Goal: Find specific page/section: Find specific page/section

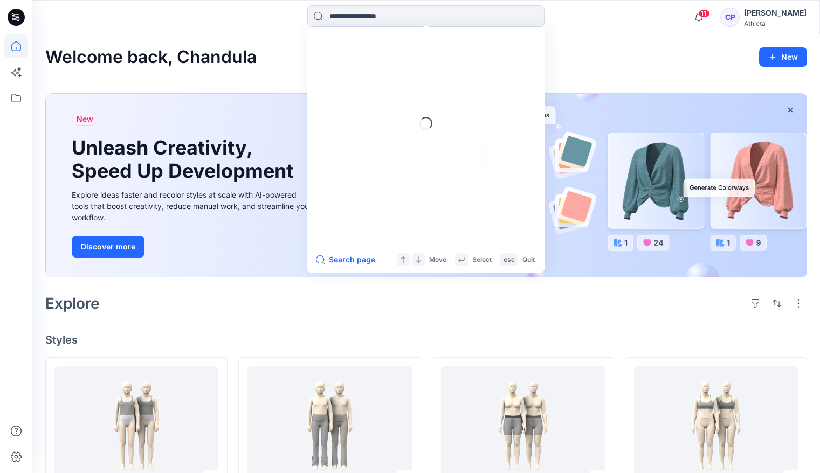
scroll to position [216, 0]
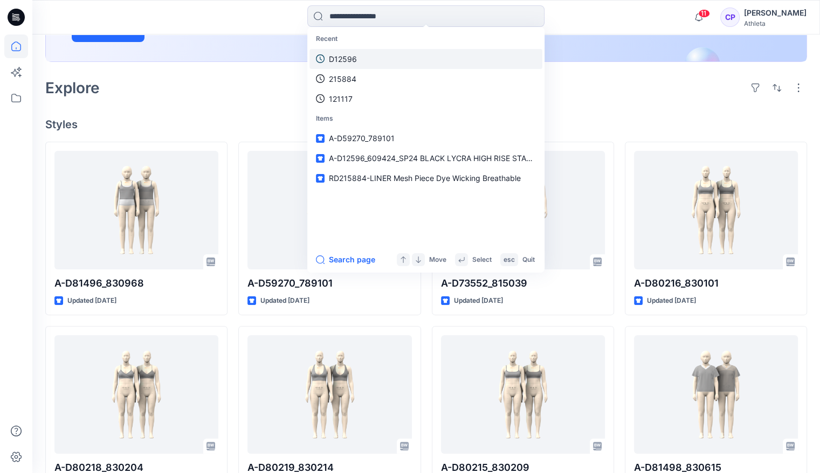
click at [359, 56] on link "D12596" at bounding box center [425, 59] width 233 height 20
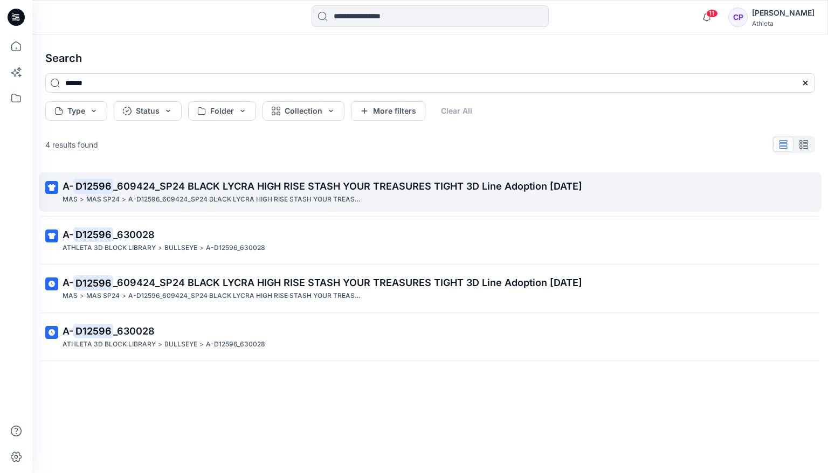
click at [122, 202] on p ">" at bounding box center [124, 199] width 4 height 11
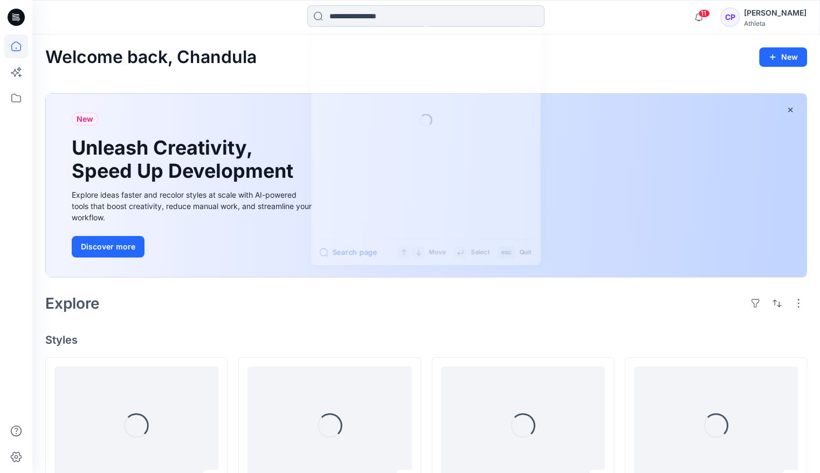
click at [345, 16] on input at bounding box center [425, 16] width 237 height 22
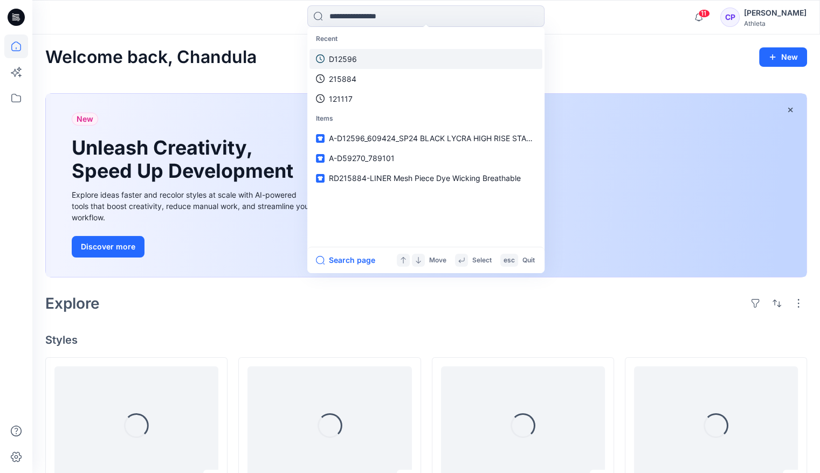
click at [361, 55] on link "D12596" at bounding box center [425, 59] width 233 height 20
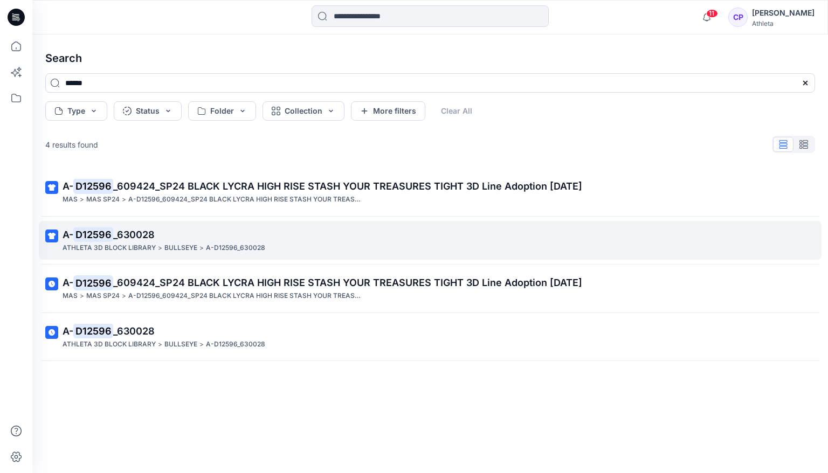
click at [135, 245] on p "ATHLETA 3D BLOCK LIBRARY" at bounding box center [109, 248] width 93 height 11
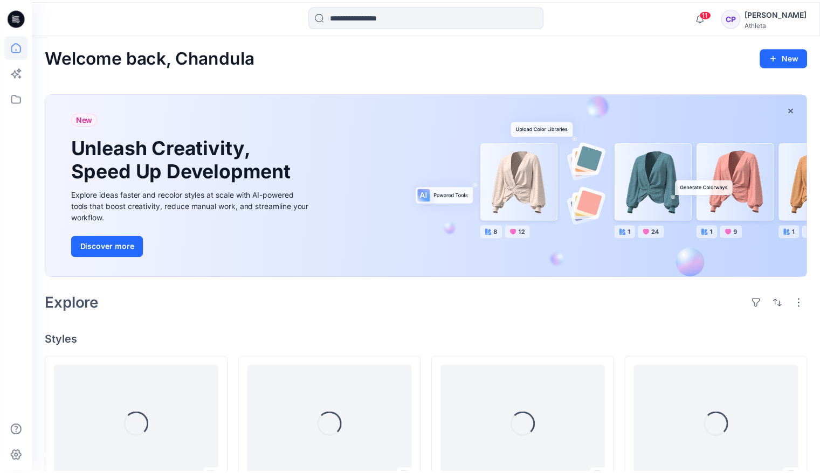
scroll to position [216, 0]
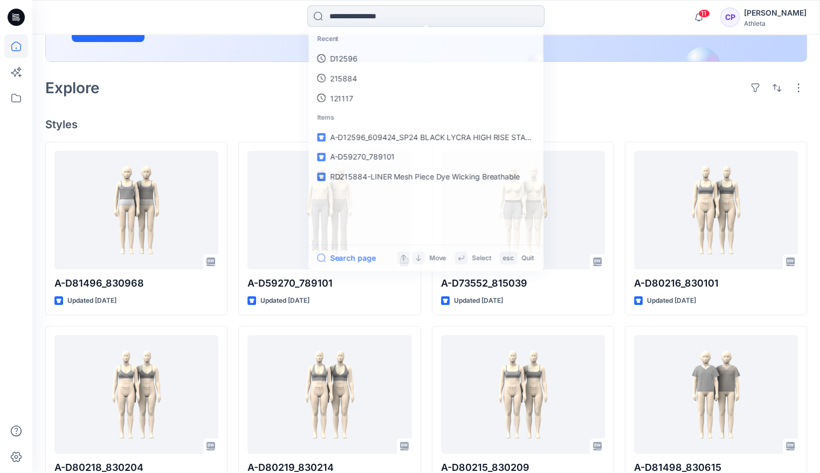
click at [354, 22] on input at bounding box center [425, 16] width 237 height 22
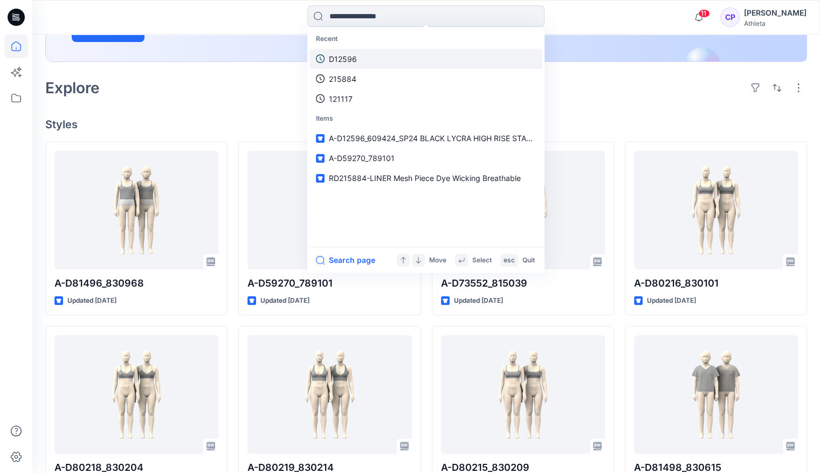
click at [353, 54] on p "D12596" at bounding box center [343, 58] width 28 height 11
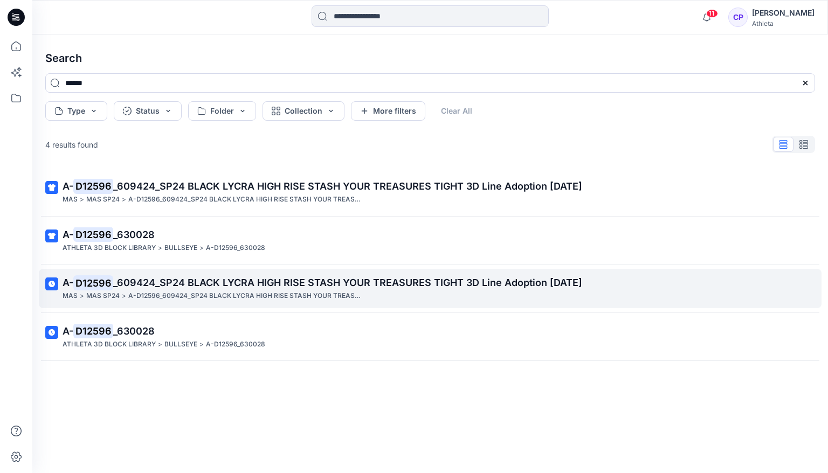
click at [160, 272] on link "A- D12596 _609424_SP24 BLACK LYCRA HIGH RISE STASH YOUR TREASURES TIGHT 3D Line…" at bounding box center [430, 288] width 783 height 39
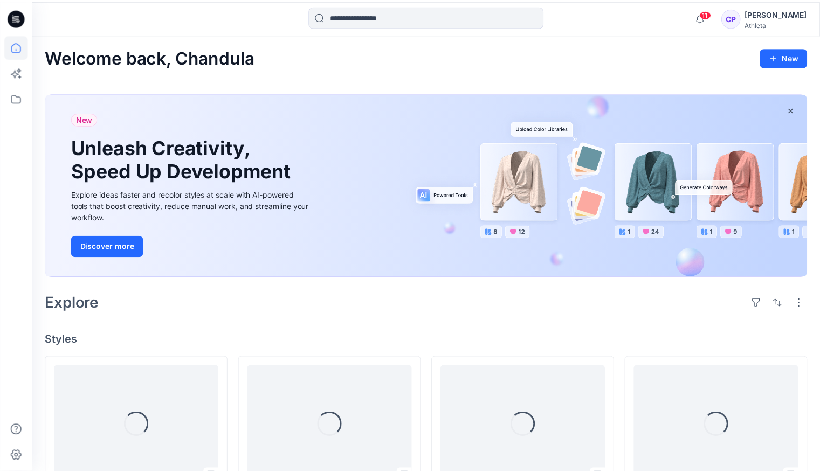
scroll to position [216, 0]
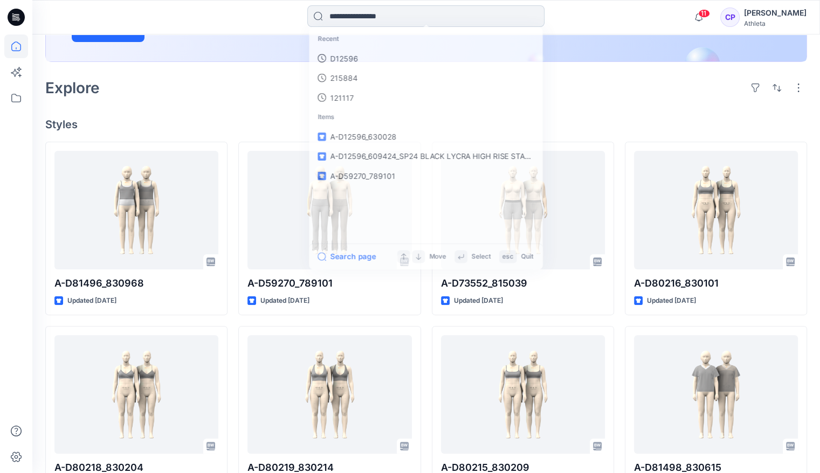
click at [357, 13] on input at bounding box center [425, 16] width 237 height 22
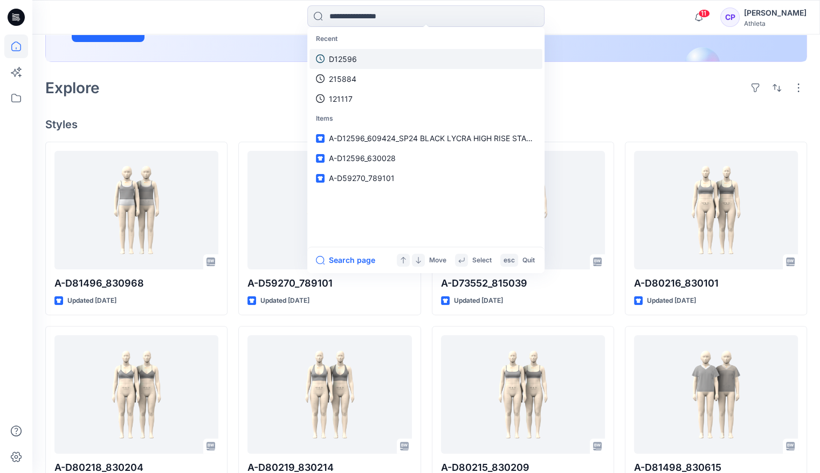
click at [349, 57] on p "D12596" at bounding box center [343, 58] width 28 height 11
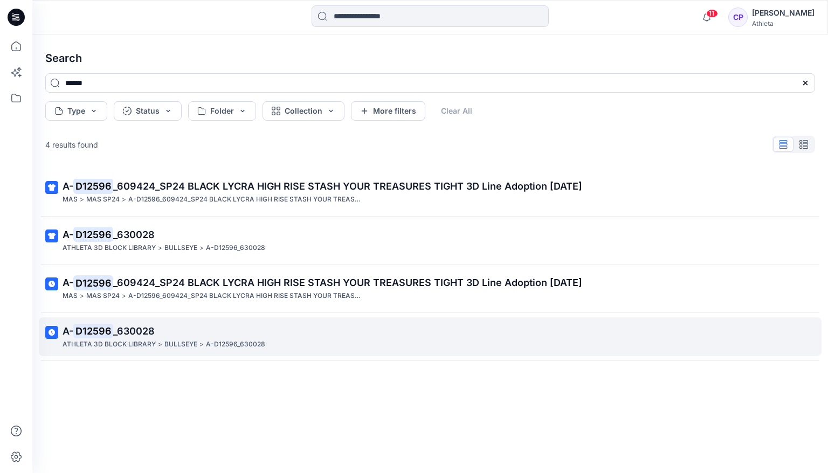
click at [210, 319] on link "A- D12596 _630028 ATHLETA 3D BLOCK LIBRARY > BULLSEYE > A-D12596_630028" at bounding box center [430, 337] width 783 height 39
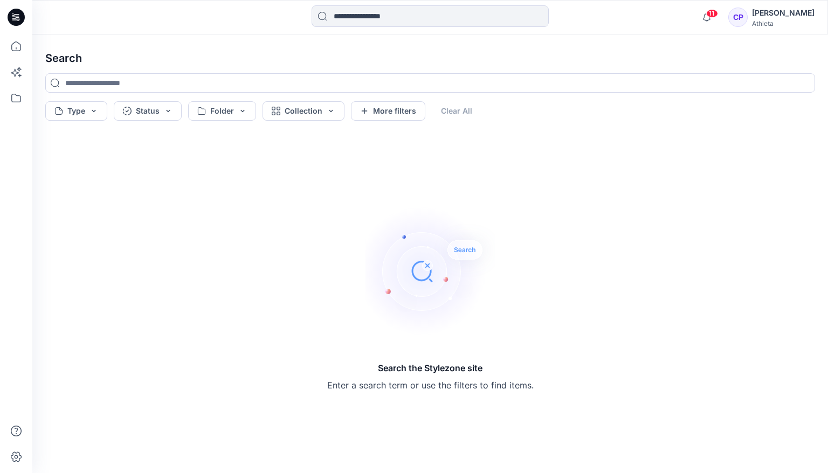
click at [399, 0] on div "11 Notifications Your style A-D81496_830968 has been updated with 3D Line Adopt…" at bounding box center [430, 17] width 796 height 35
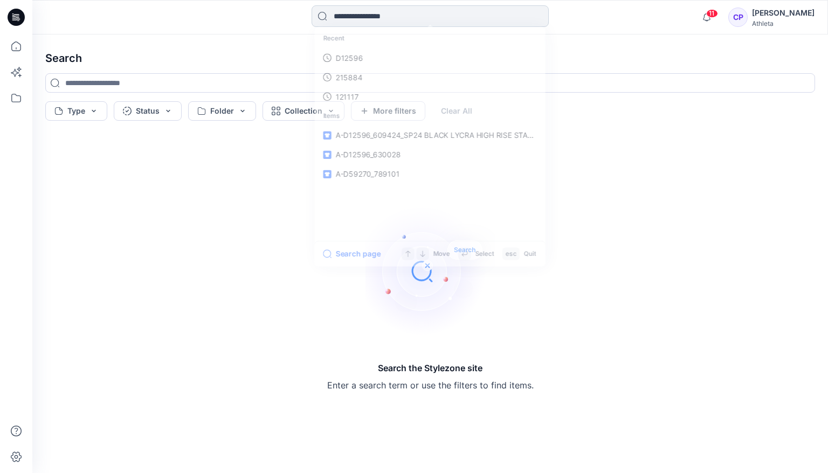
click at [382, 23] on input at bounding box center [430, 16] width 237 height 22
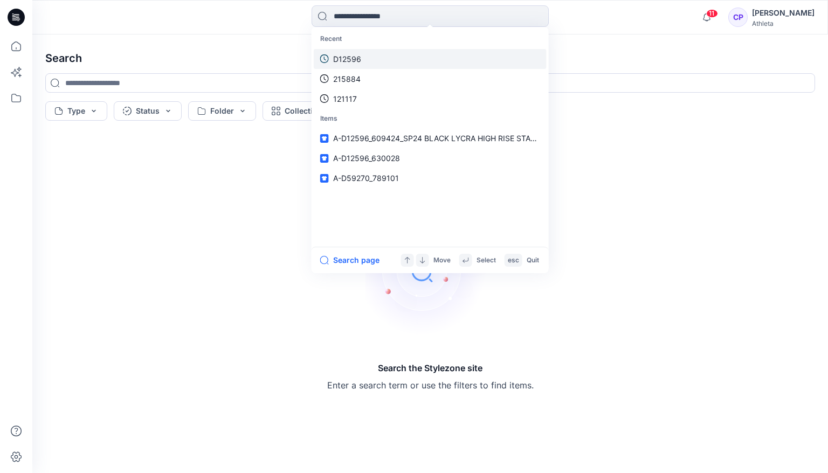
click at [352, 55] on p "D12596" at bounding box center [347, 58] width 28 height 11
type input "******"
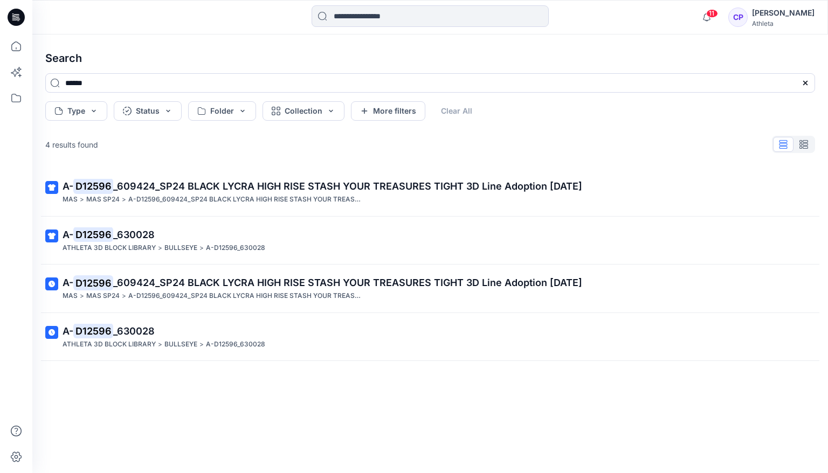
click at [224, 162] on div "4 results found A- D12596 _609424_SP24 BLACK LYCRA HIGH RISE STASH YOUR TREASUR…" at bounding box center [430, 286] width 787 height 305
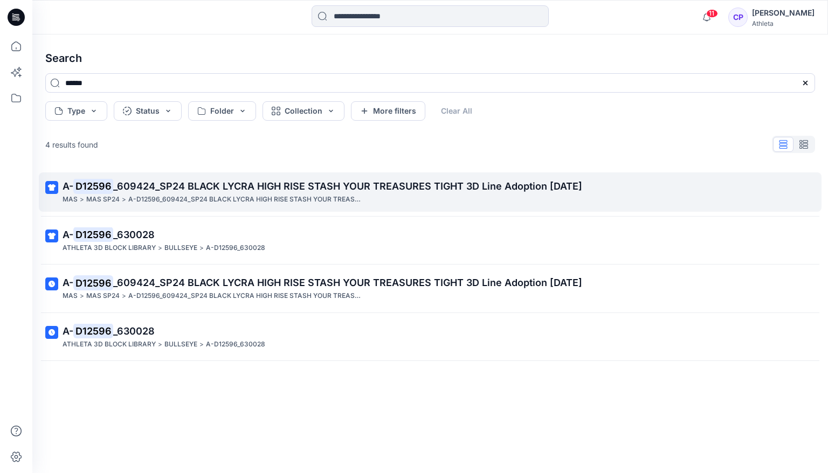
click at [543, 200] on div "MAS > MAS SP24 > A-D12596_609424_SP24 BLACK LYCRA HIGH RISE STASH YOUR TREASURE…" at bounding box center [429, 199] width 733 height 11
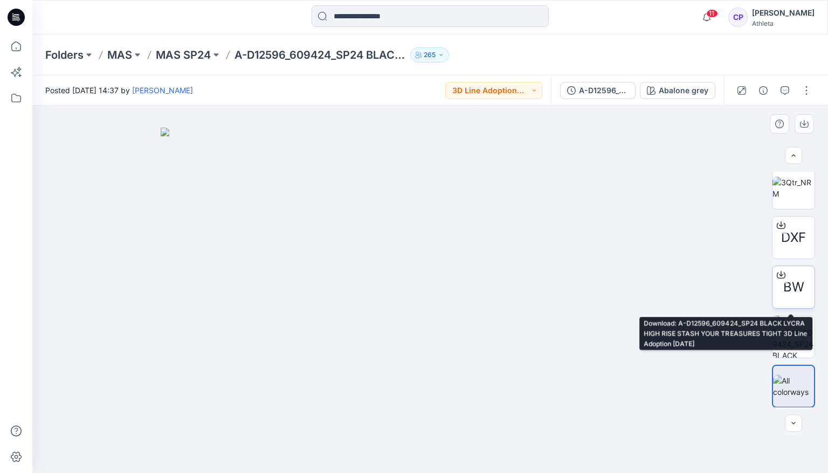
scroll to position [303, 0]
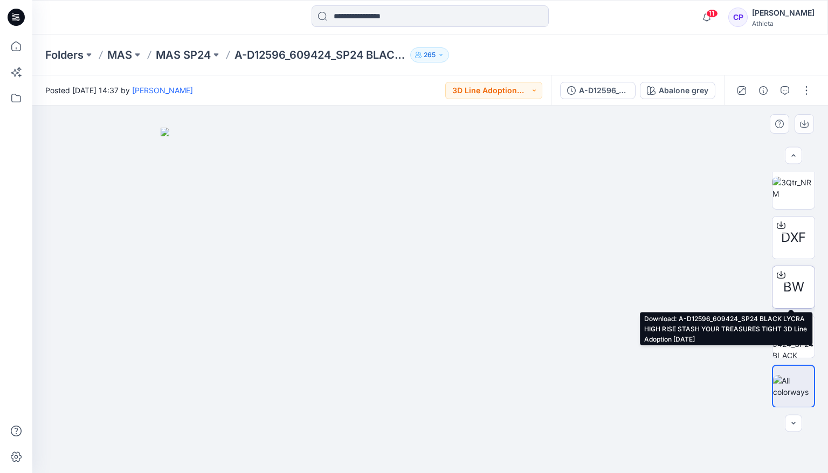
click at [777, 272] on icon at bounding box center [781, 275] width 9 height 9
